Goal: Task Accomplishment & Management: Manage account settings

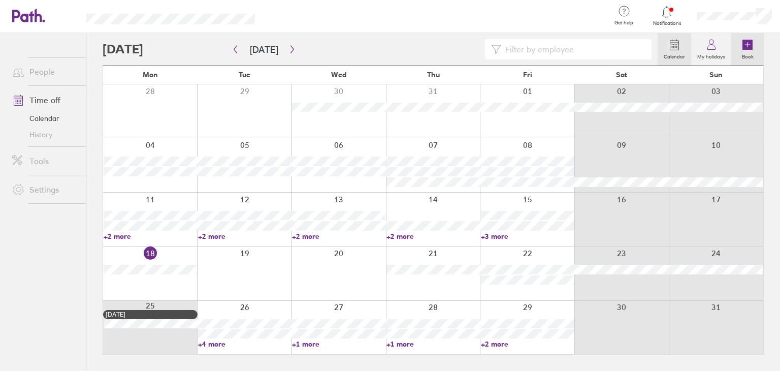
click at [745, 47] on icon at bounding box center [747, 45] width 10 height 10
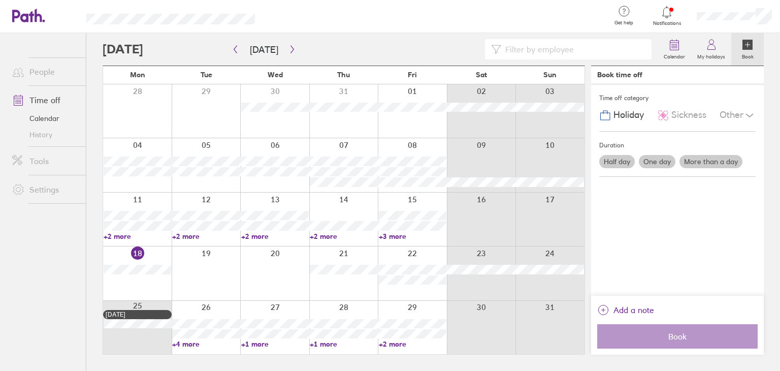
click at [698, 159] on label "More than a day" at bounding box center [710, 161] width 63 height 13
click at [0, 0] on input "More than a day" at bounding box center [0, 0] width 0 height 0
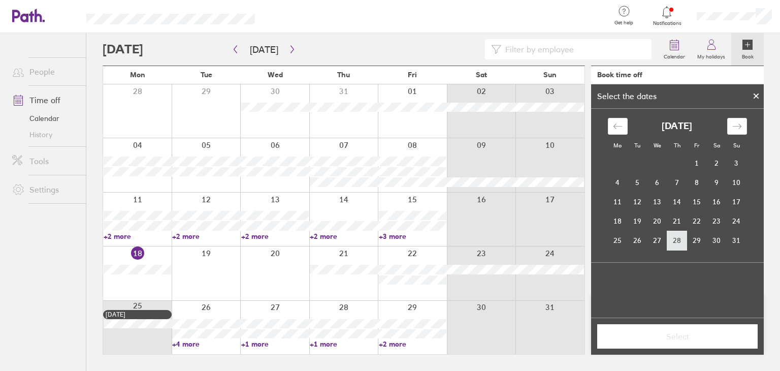
click at [675, 242] on td "28" at bounding box center [677, 239] width 20 height 19
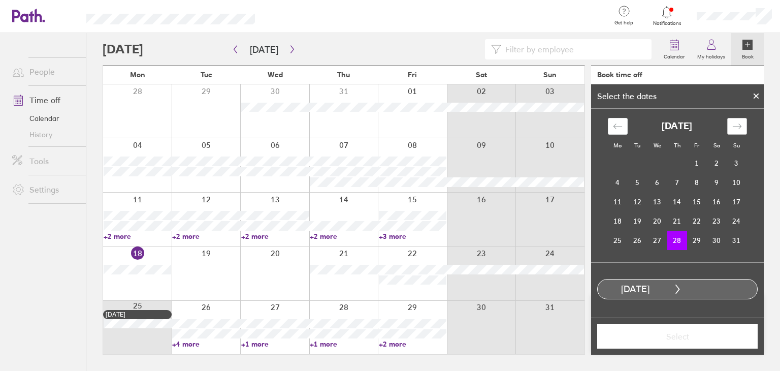
click at [739, 122] on icon "Move forward to switch to the next month." at bounding box center [737, 126] width 10 height 10
click at [658, 202] on td "17" at bounding box center [657, 201] width 20 height 19
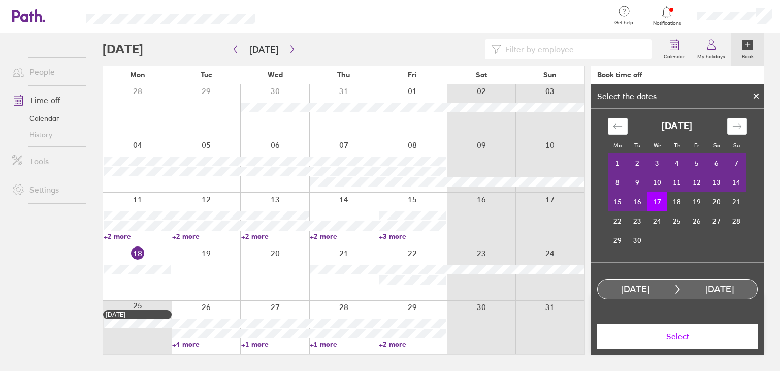
click at [675, 331] on span "Select" at bounding box center [677, 335] width 146 height 9
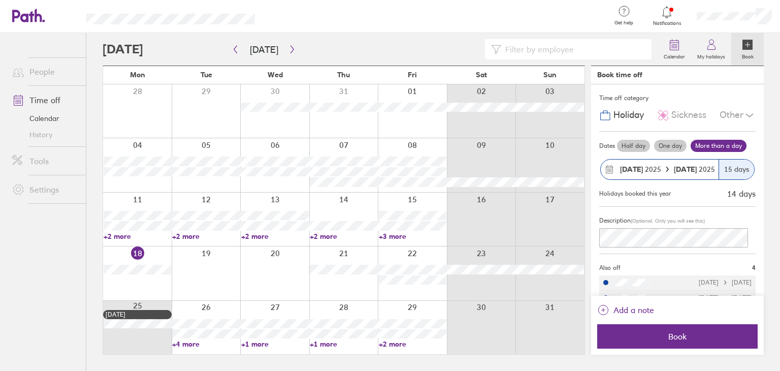
scroll to position [45, 0]
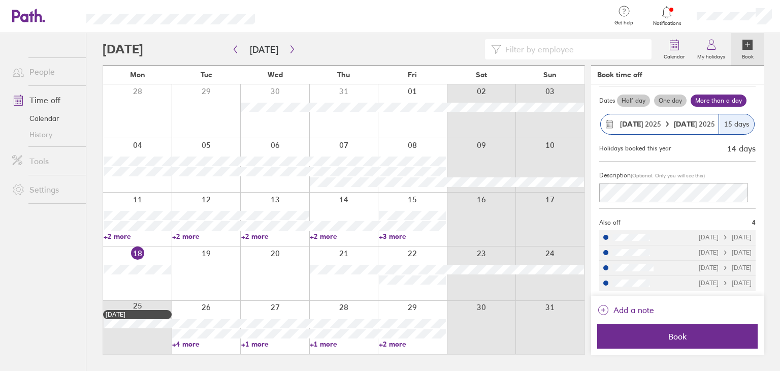
click at [725, 126] on div "15 days" at bounding box center [736, 124] width 36 height 20
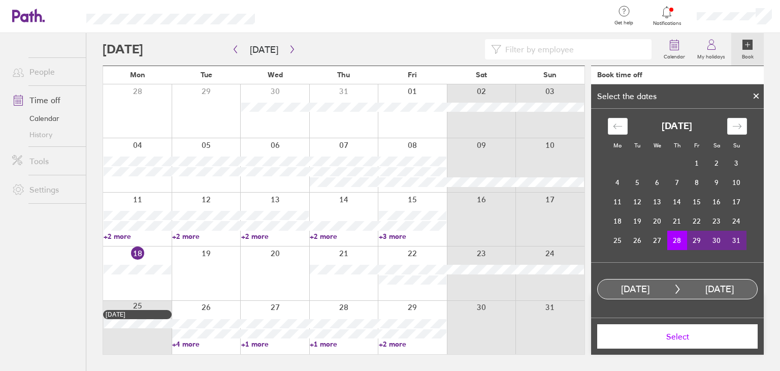
click at [675, 245] on td "28" at bounding box center [677, 239] width 20 height 19
click at [733, 130] on div "Move forward to switch to the next month." at bounding box center [737, 126] width 20 height 17
click at [696, 162] on td "5" at bounding box center [697, 162] width 20 height 19
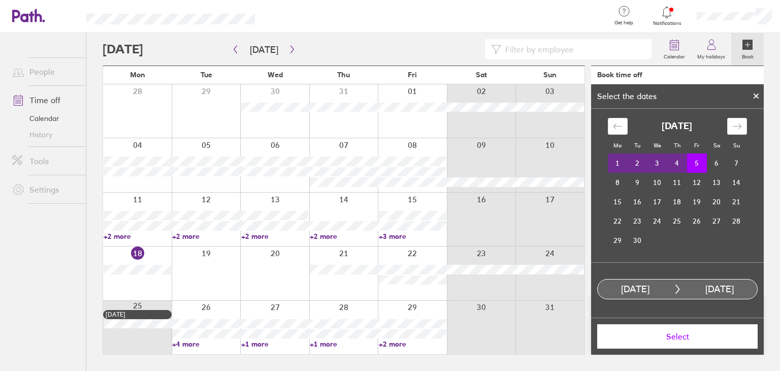
click at [682, 336] on span "Select" at bounding box center [677, 335] width 146 height 9
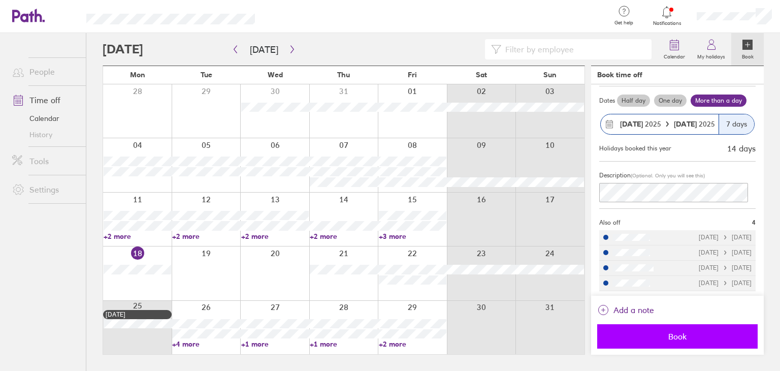
click at [661, 336] on span "Book" at bounding box center [677, 335] width 146 height 9
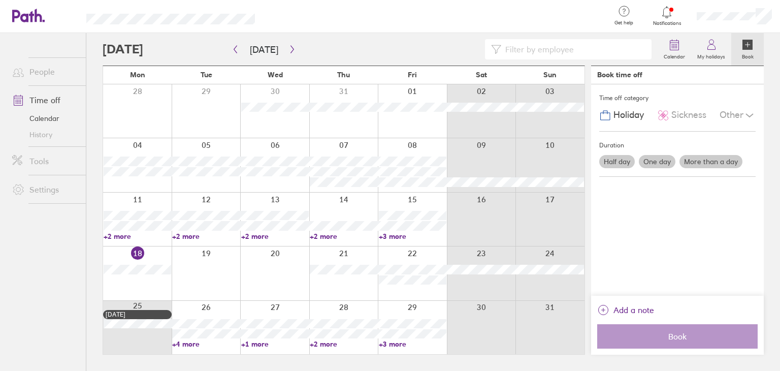
scroll to position [0, 0]
click at [742, 47] on icon at bounding box center [747, 45] width 12 height 12
click at [717, 161] on label "More than a day" at bounding box center [710, 161] width 63 height 13
click at [0, 0] on input "More than a day" at bounding box center [0, 0] width 0 height 0
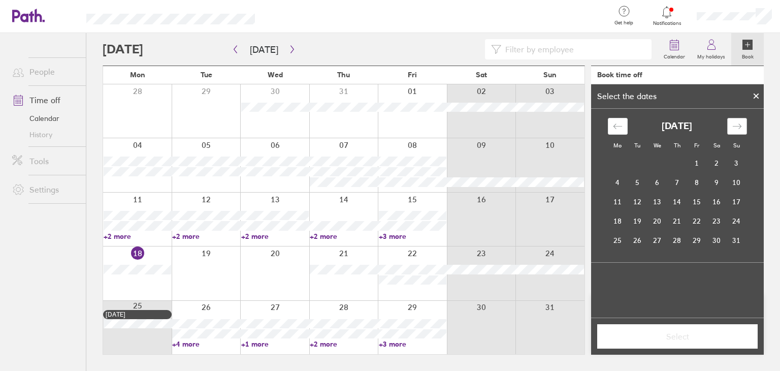
click at [736, 126] on icon "Move forward to switch to the next month." at bounding box center [737, 126] width 10 height 10
click at [665, 217] on td "24" at bounding box center [657, 220] width 20 height 19
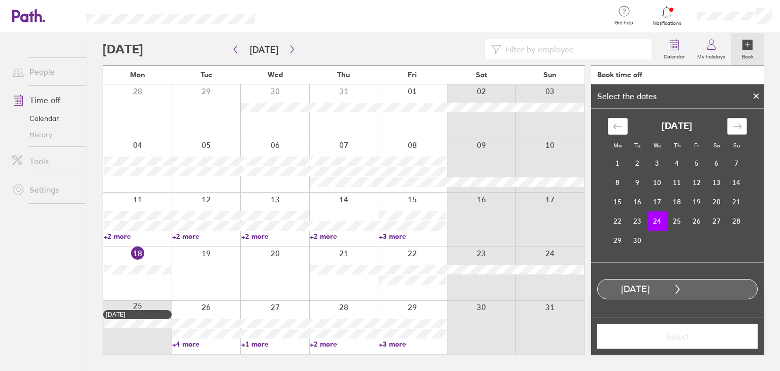
click at [736, 123] on icon "Move forward to switch to the next month." at bounding box center [737, 126] width 10 height 10
click at [691, 159] on td "3" at bounding box center [697, 162] width 20 height 19
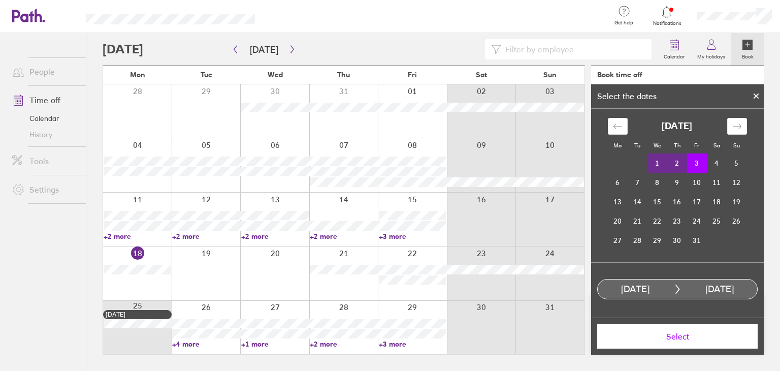
click at [694, 327] on button "Select" at bounding box center [677, 336] width 160 height 24
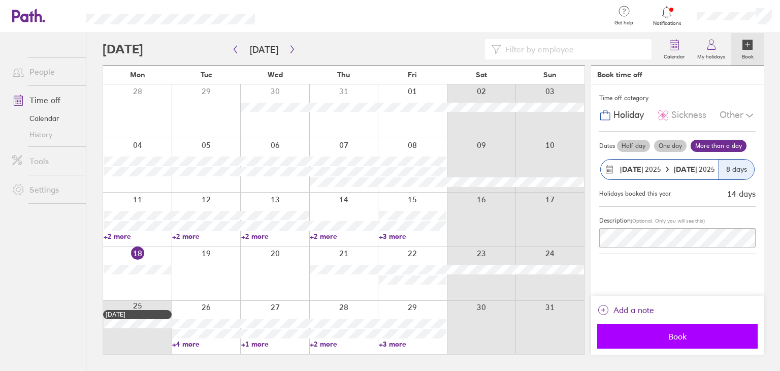
click at [667, 336] on span "Book" at bounding box center [677, 335] width 146 height 9
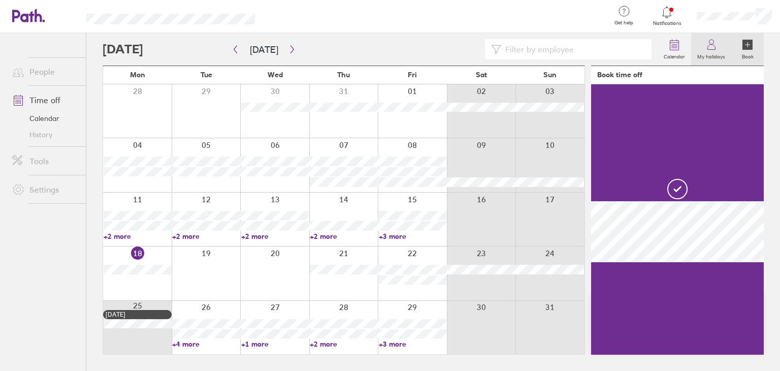
click at [710, 54] on label "My holidays" at bounding box center [711, 55] width 40 height 9
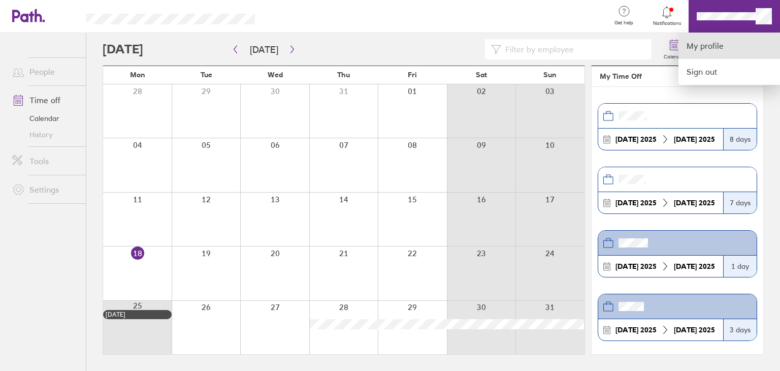
click at [700, 50] on link "My profile" at bounding box center [729, 46] width 102 height 26
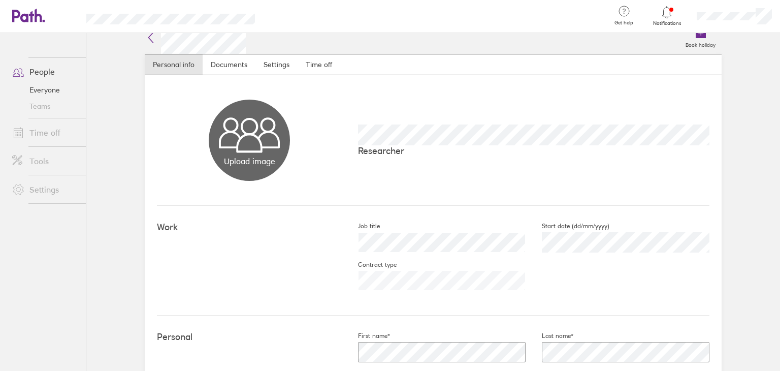
scroll to position [6, 0]
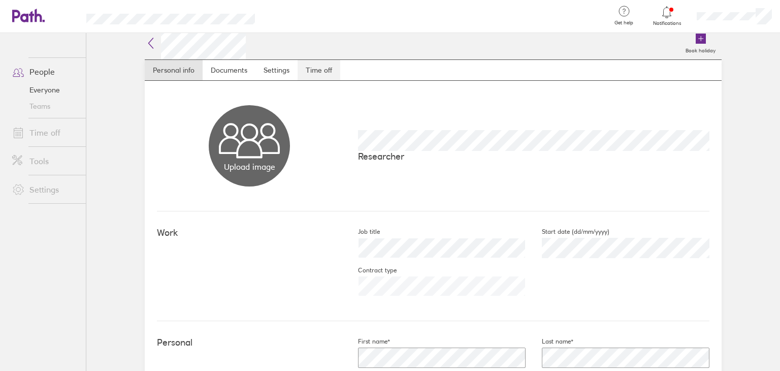
click at [311, 67] on link "Time off" at bounding box center [318, 70] width 43 height 20
